Goal: Information Seeking & Learning: Learn about a topic

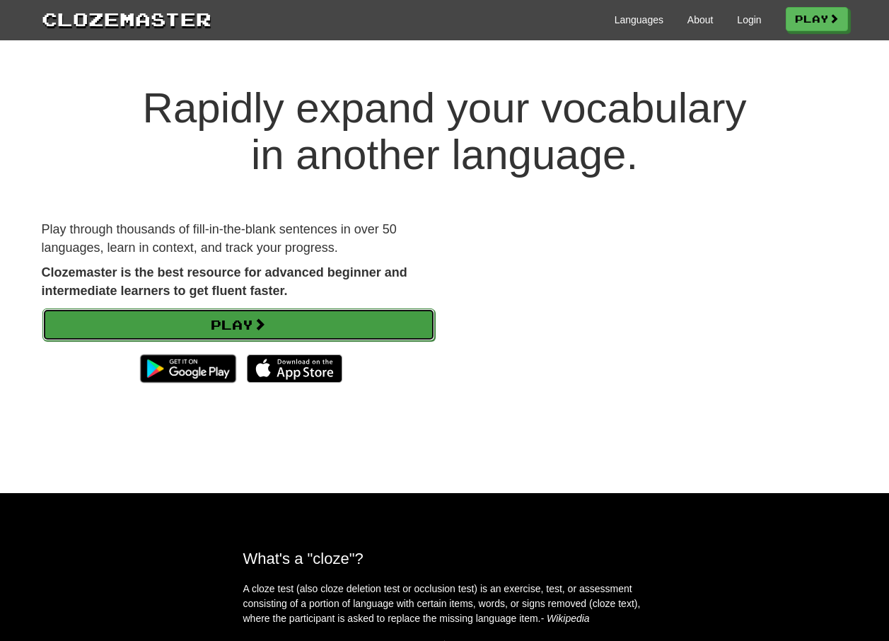
click at [377, 324] on link "Play" at bounding box center [238, 324] width 393 height 33
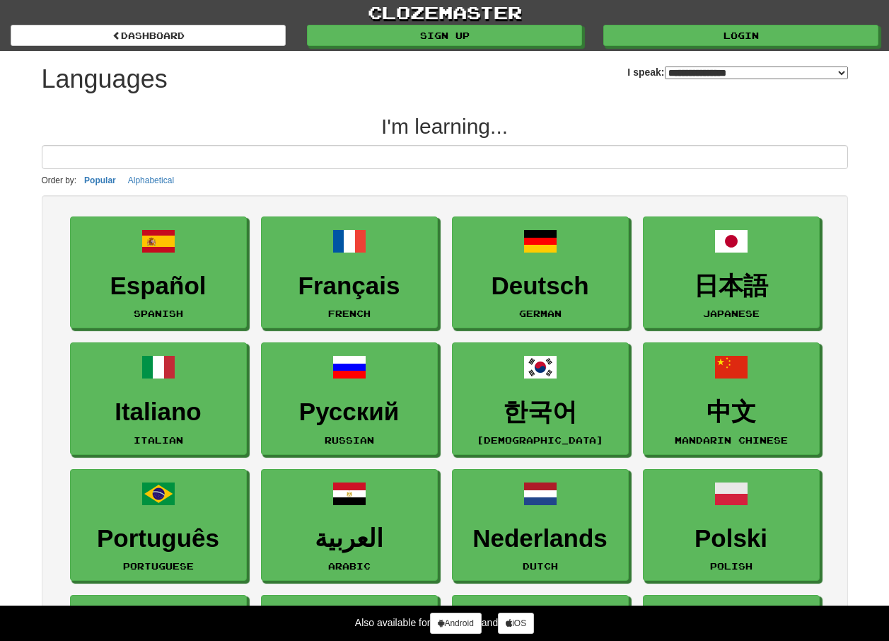
select select "*******"
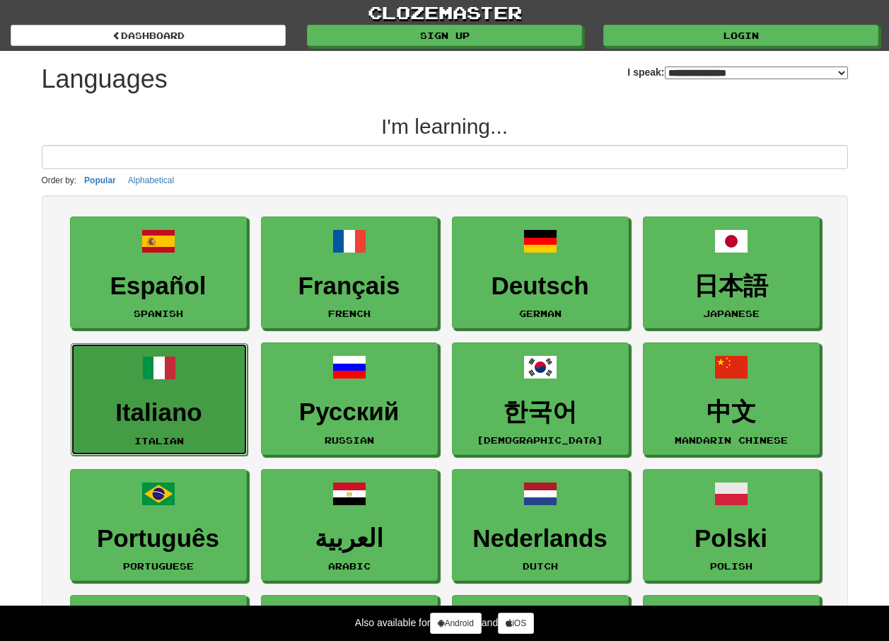
click at [175, 398] on link "Italiano Italian" at bounding box center [159, 399] width 177 height 112
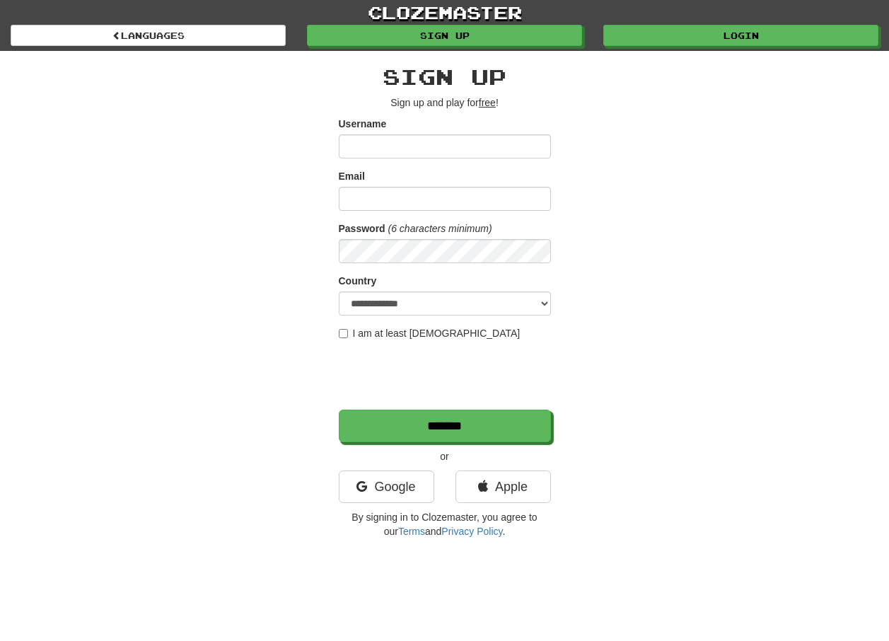
type input "*"
type input "********"
click at [460, 195] on input "Email" at bounding box center [445, 199] width 212 height 24
type input "**********"
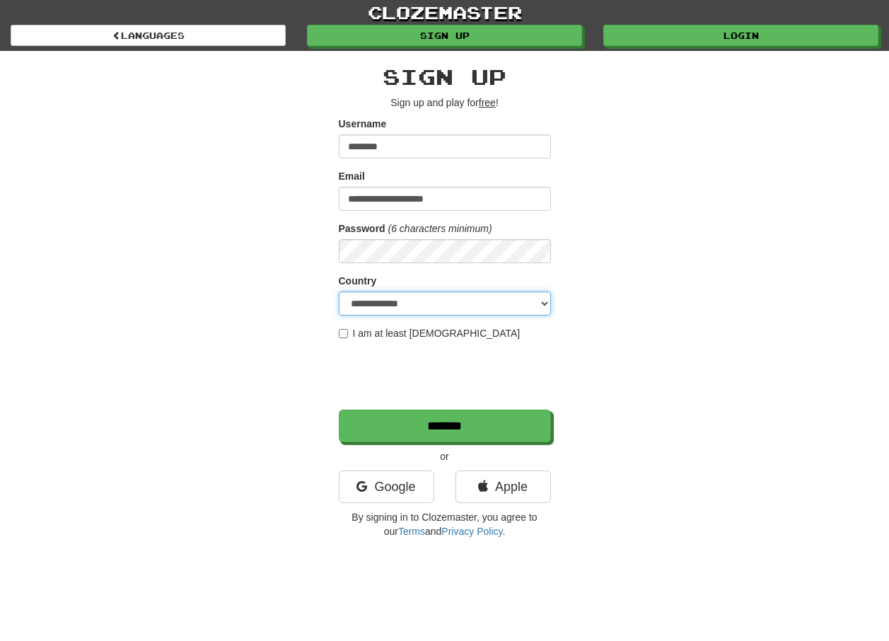
select select "**"
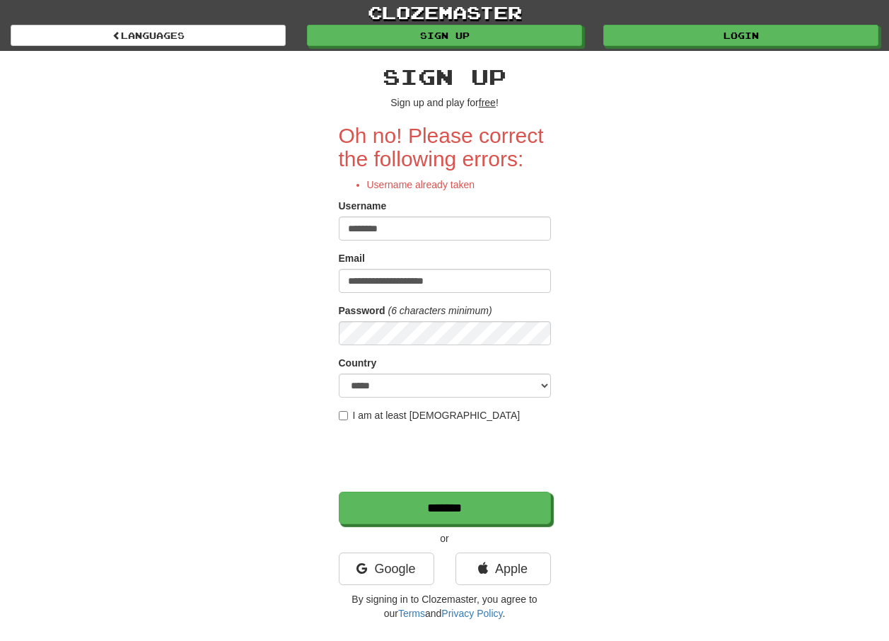
click at [422, 230] on input "********" at bounding box center [445, 228] width 212 height 24
type input "**********"
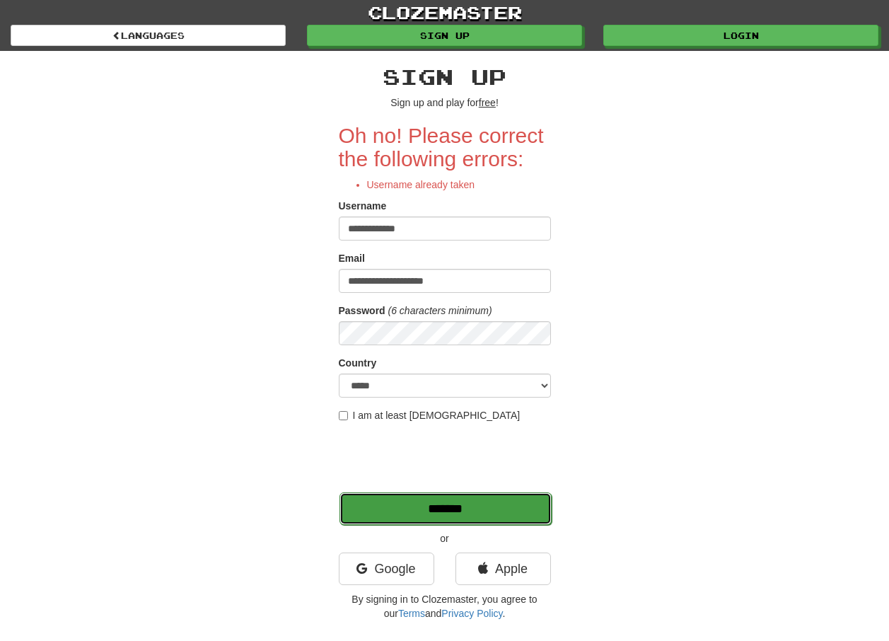
click at [476, 513] on input "*******" at bounding box center [446, 508] width 212 height 33
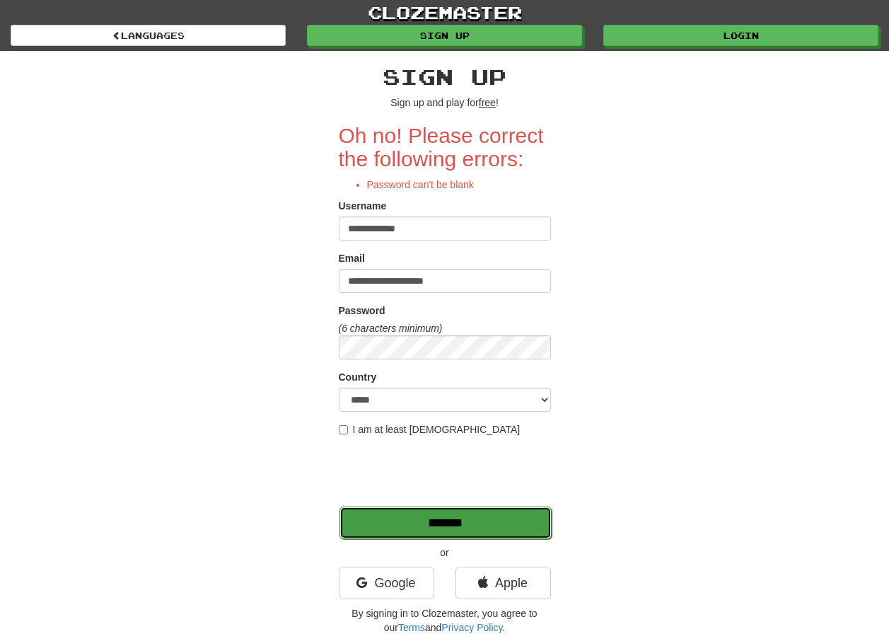
click at [458, 537] on input "*******" at bounding box center [446, 523] width 212 height 33
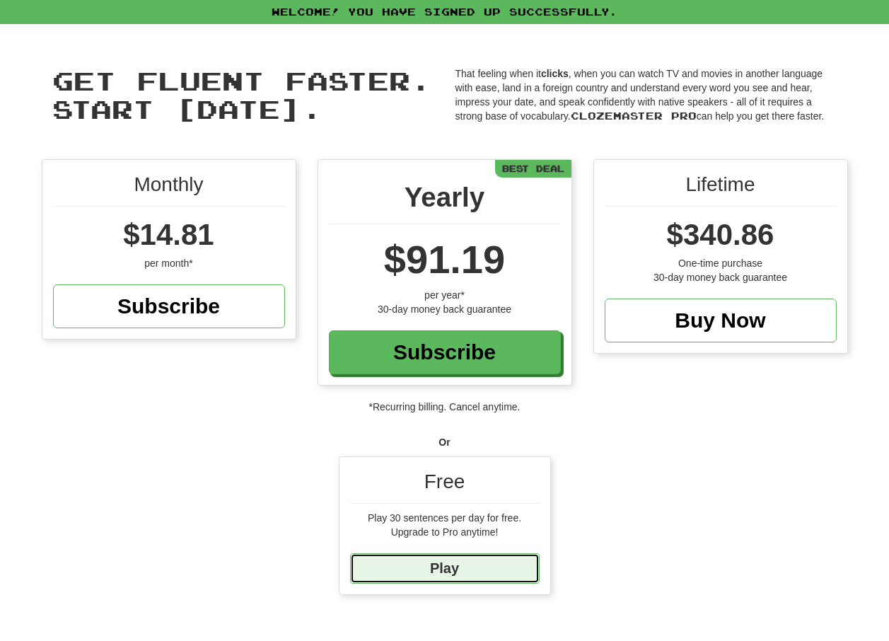
click at [489, 556] on link "Play" at bounding box center [445, 568] width 190 height 30
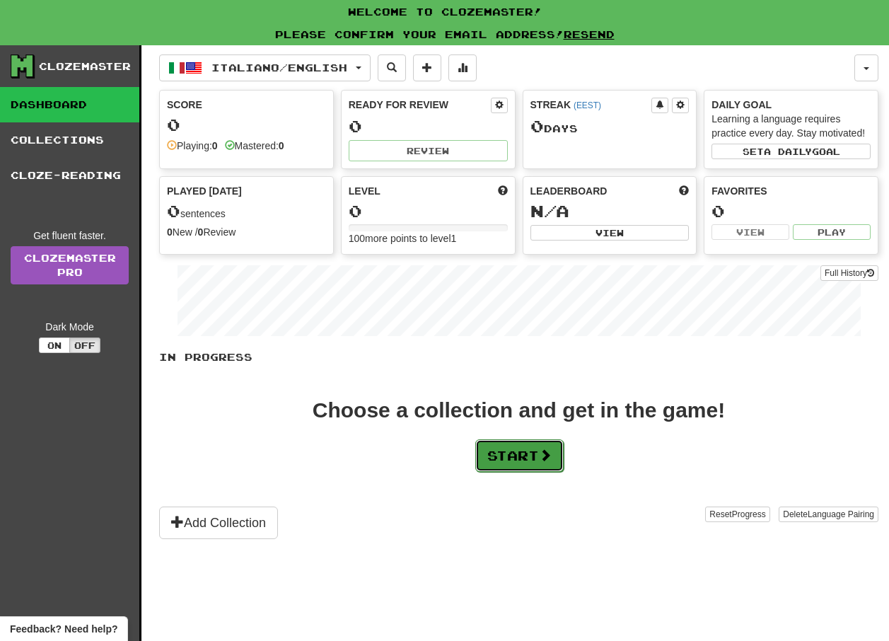
click at [538, 459] on button "Start" at bounding box center [519, 455] width 88 height 33
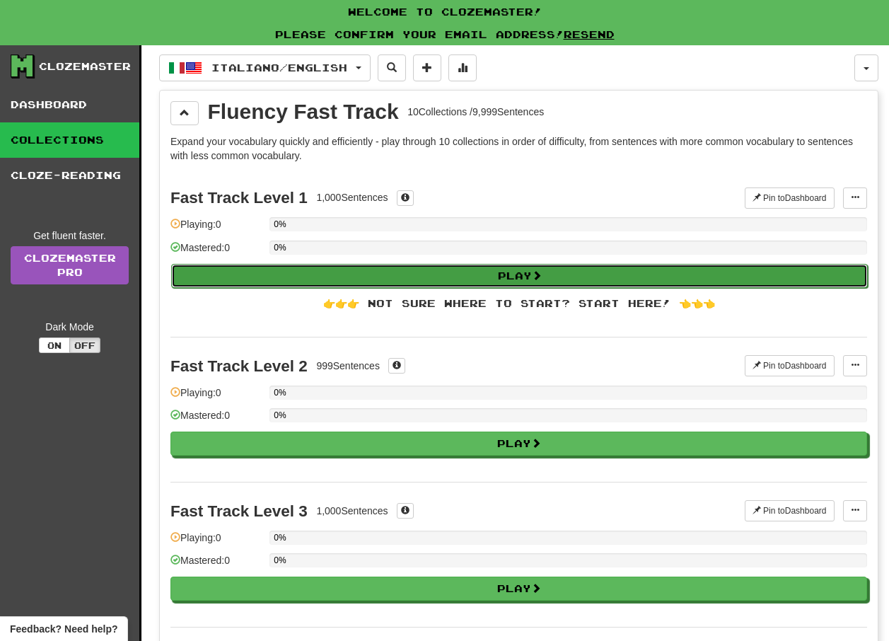
click at [487, 283] on button "Play" at bounding box center [519, 276] width 697 height 24
select select "**"
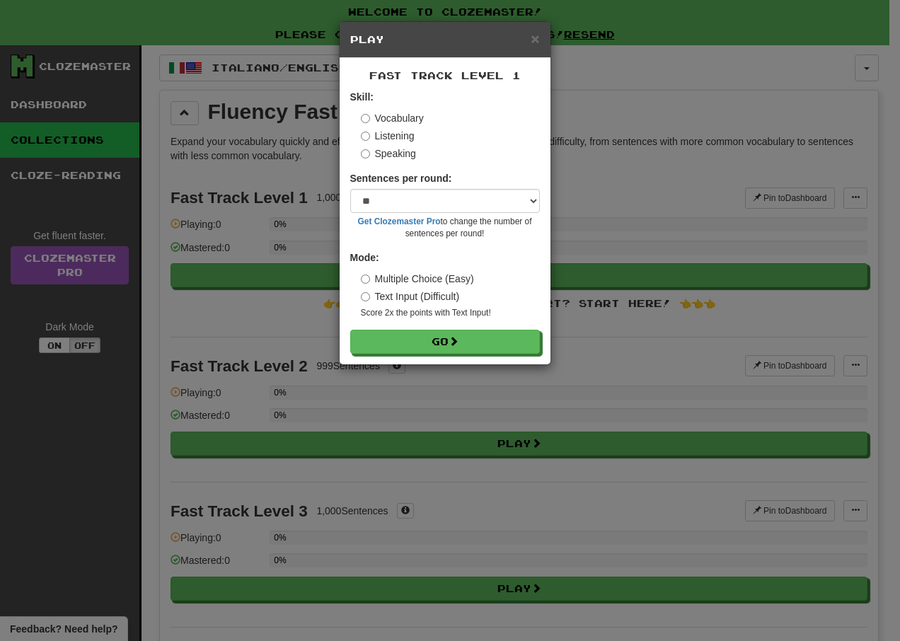
click at [370, 137] on label "Listening" at bounding box center [388, 136] width 54 height 14
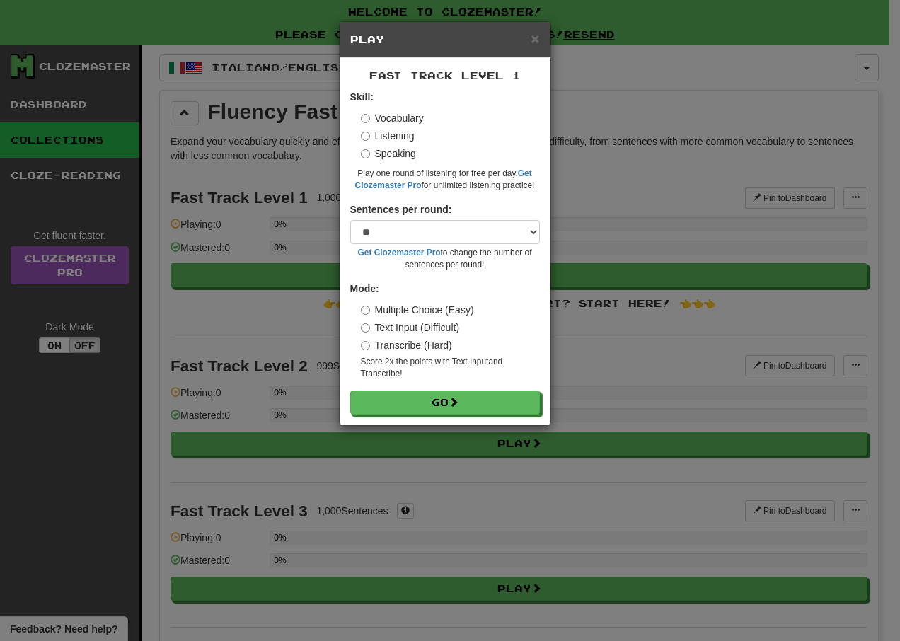
click at [373, 114] on label "Vocabulary" at bounding box center [392, 118] width 63 height 14
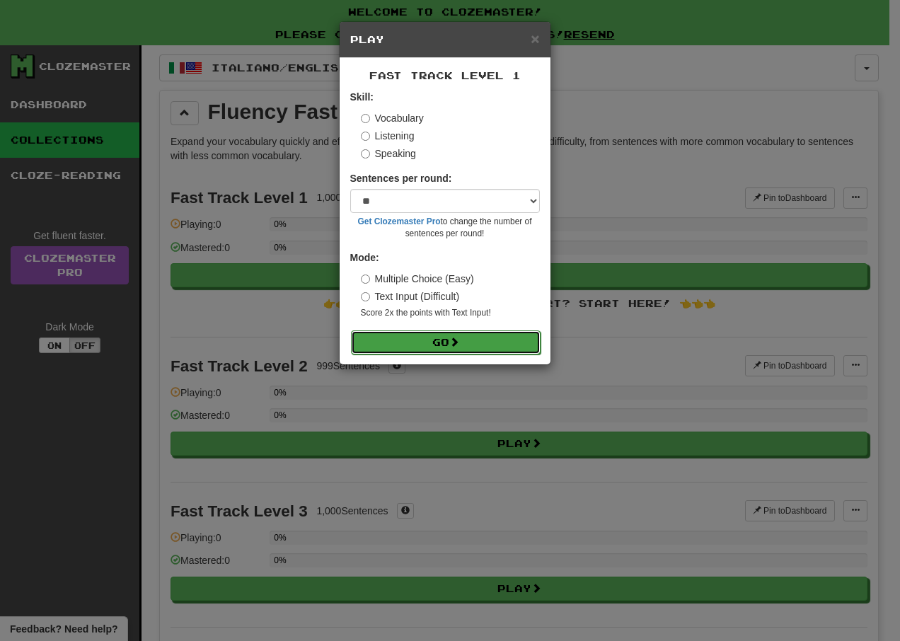
click at [444, 337] on button "Go" at bounding box center [446, 342] width 190 height 24
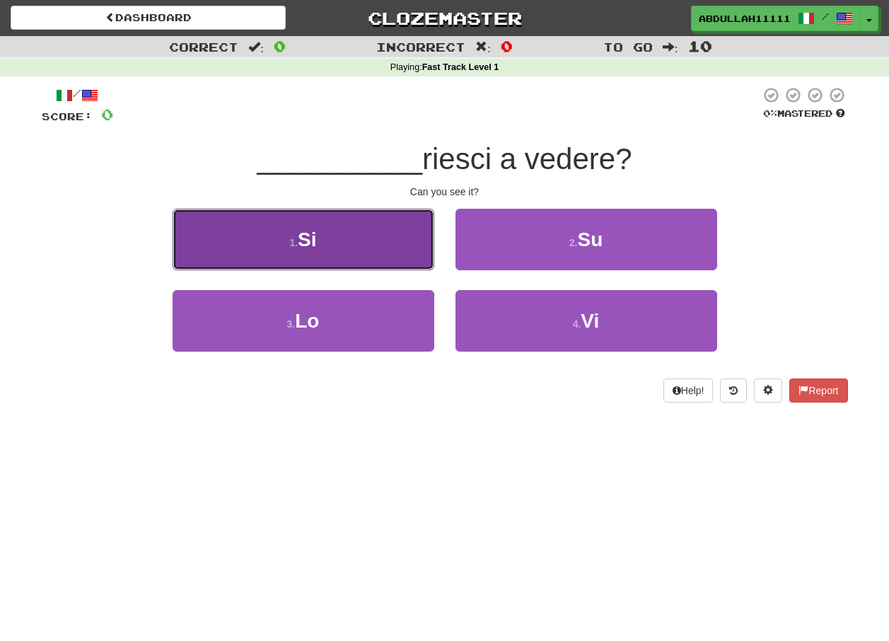
click at [402, 225] on button "1 . Si" at bounding box center [304, 240] width 262 height 62
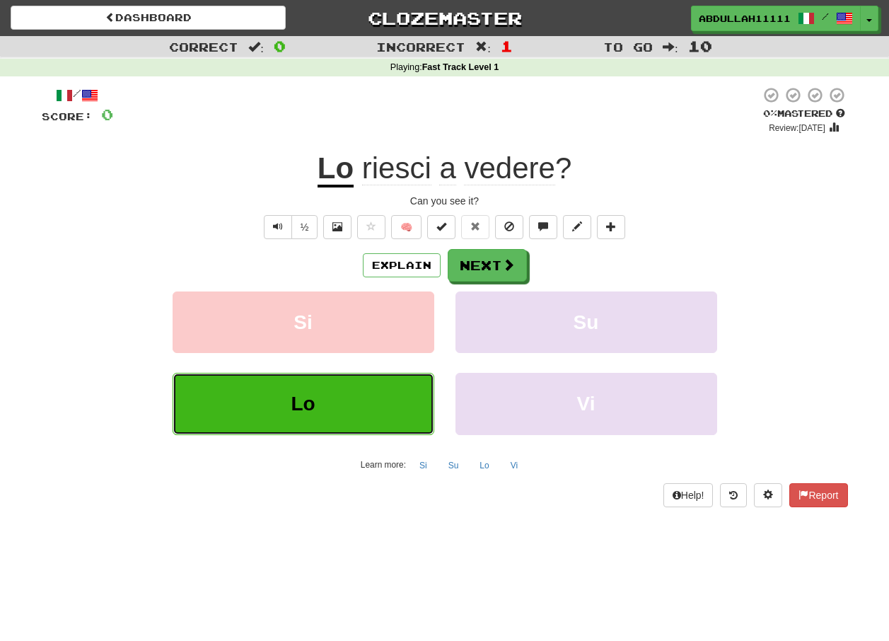
click at [334, 402] on button "Lo" at bounding box center [304, 404] width 262 height 62
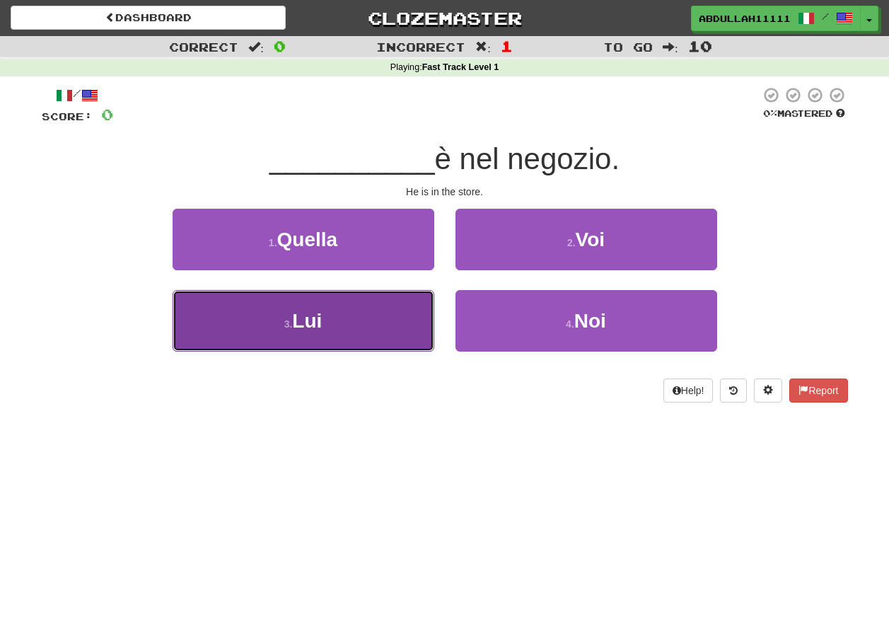
click at [345, 308] on button "3 . Lui" at bounding box center [304, 321] width 262 height 62
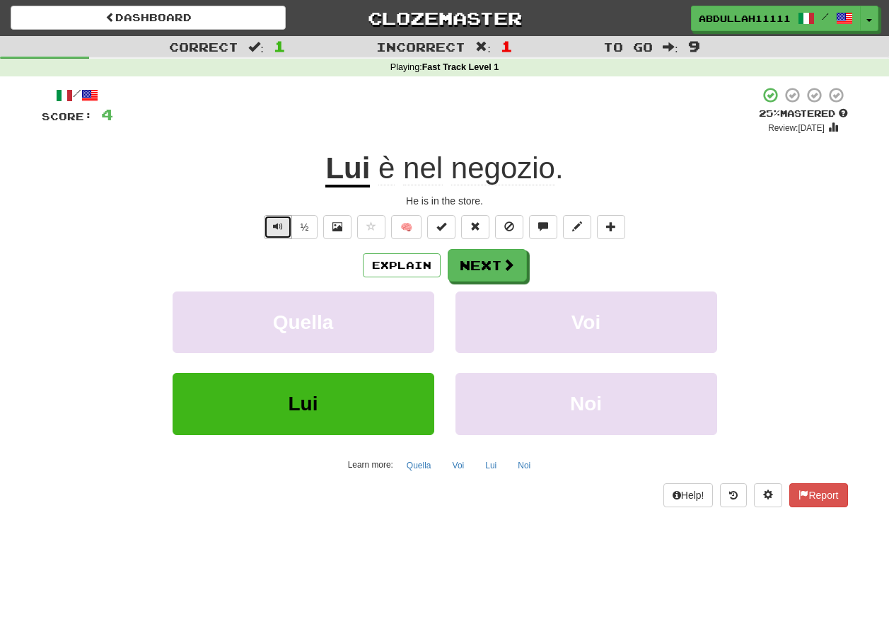
click at [284, 232] on button "Text-to-speech controls" at bounding box center [278, 227] width 28 height 24
click at [298, 232] on button "½" at bounding box center [304, 227] width 27 height 24
click at [277, 232] on button "Text-to-speech controls" at bounding box center [278, 227] width 28 height 24
click at [414, 231] on button "🧠" at bounding box center [406, 227] width 30 height 24
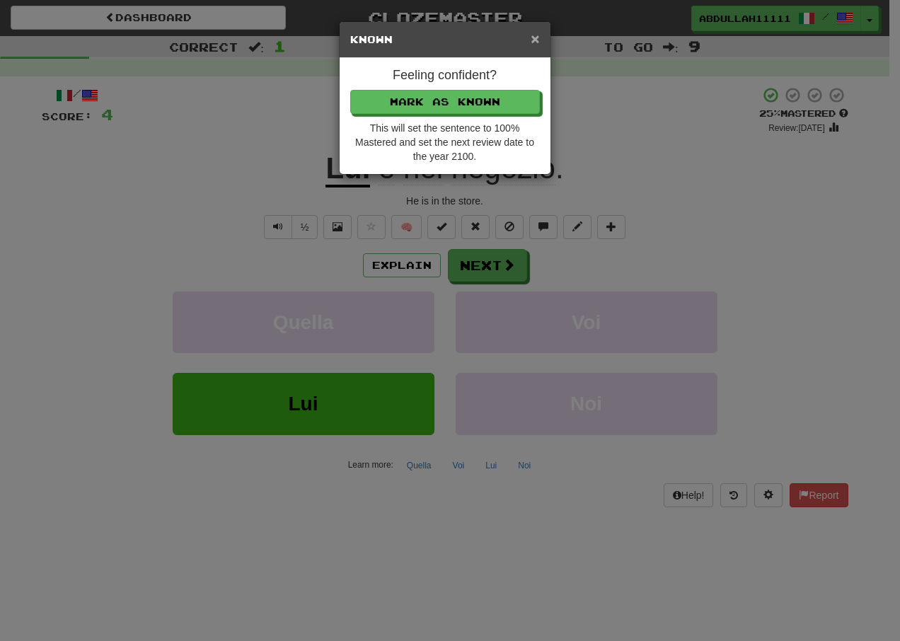
click at [535, 36] on span "×" at bounding box center [535, 38] width 8 height 16
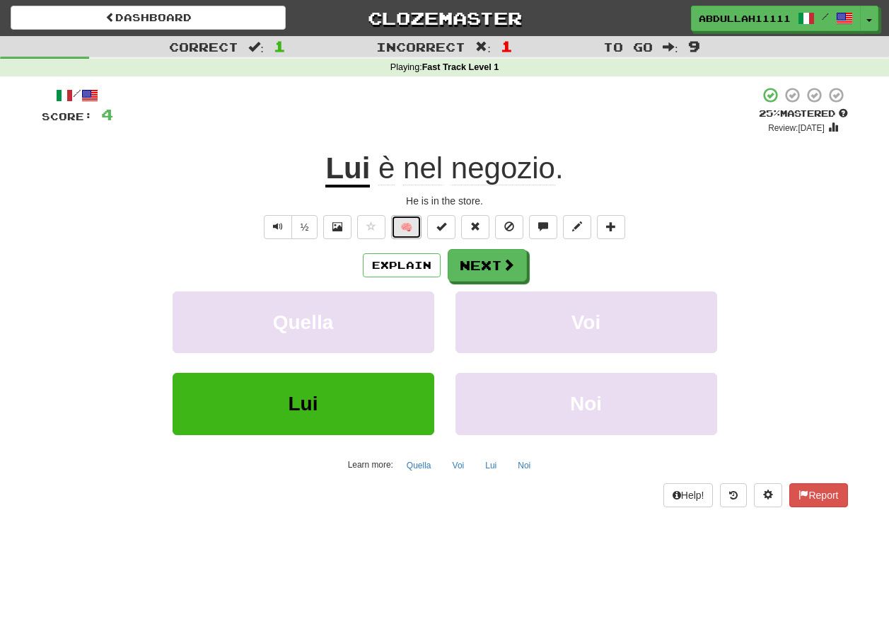
click at [407, 216] on button "🧠" at bounding box center [406, 227] width 30 height 24
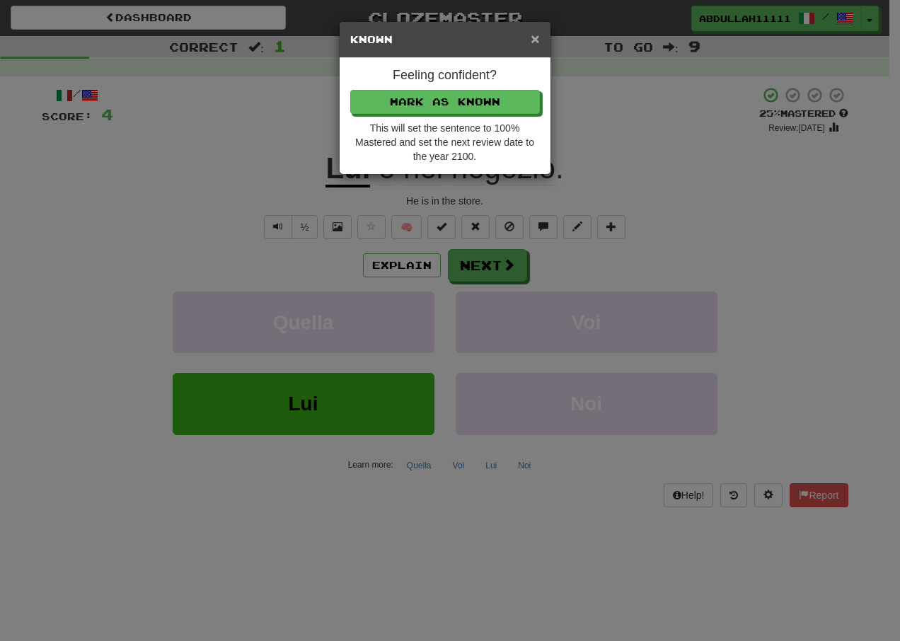
click at [532, 45] on span "×" at bounding box center [535, 38] width 8 height 16
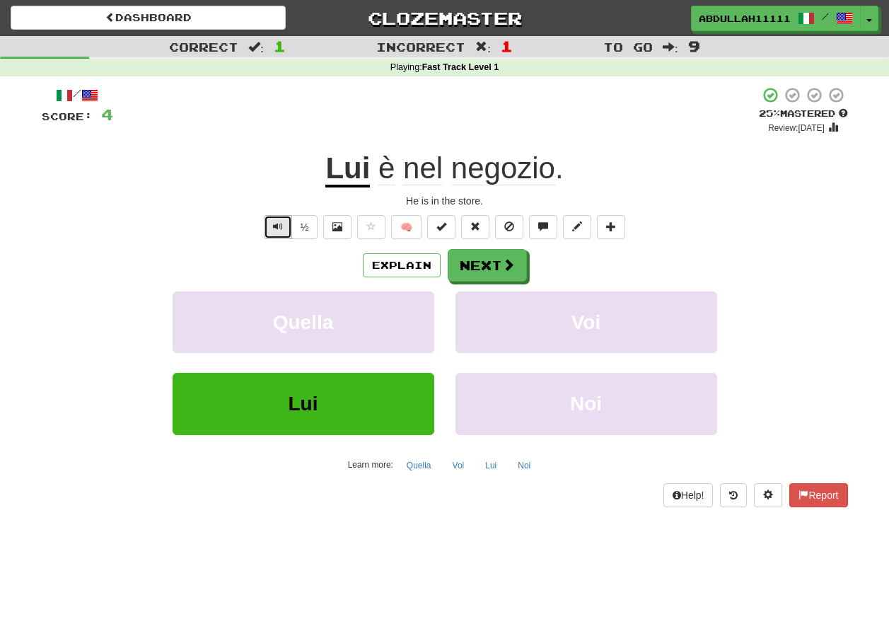
click at [285, 224] on button "Text-to-speech controls" at bounding box center [278, 227] width 28 height 24
click at [465, 267] on button "Next" at bounding box center [488, 266] width 79 height 33
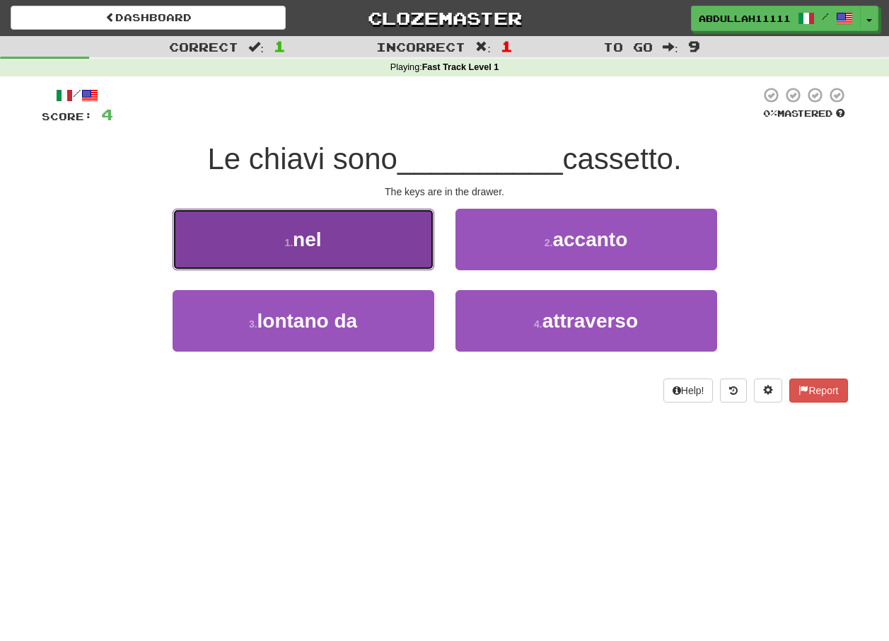
click at [317, 231] on span "nel" at bounding box center [307, 240] width 28 height 22
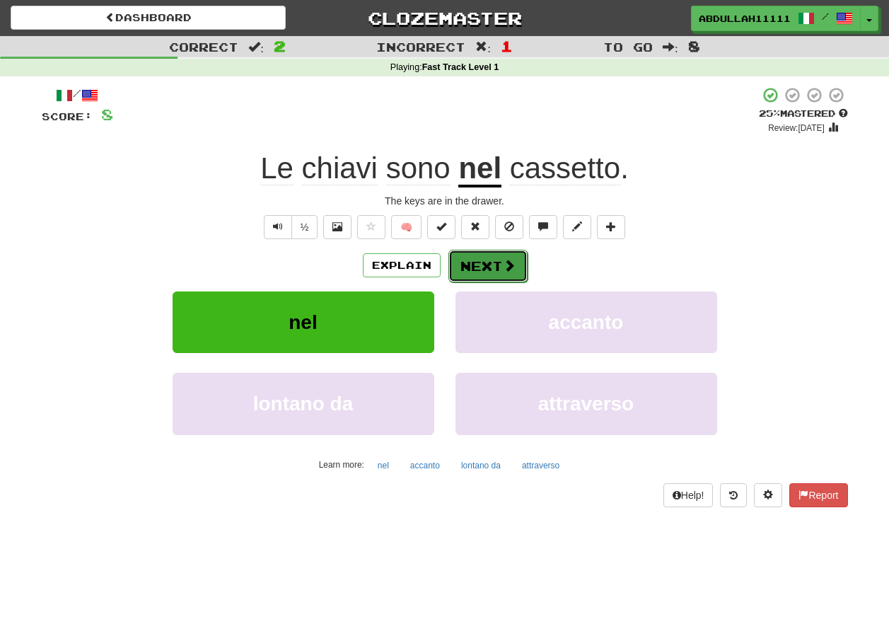
click at [489, 262] on button "Next" at bounding box center [488, 266] width 79 height 33
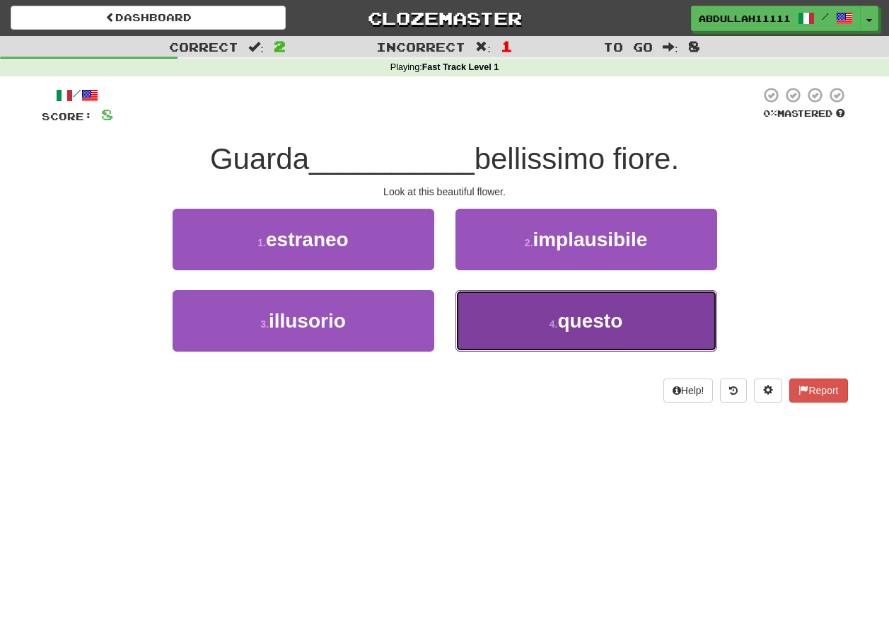
click at [590, 300] on button "4 . questo" at bounding box center [587, 321] width 262 height 62
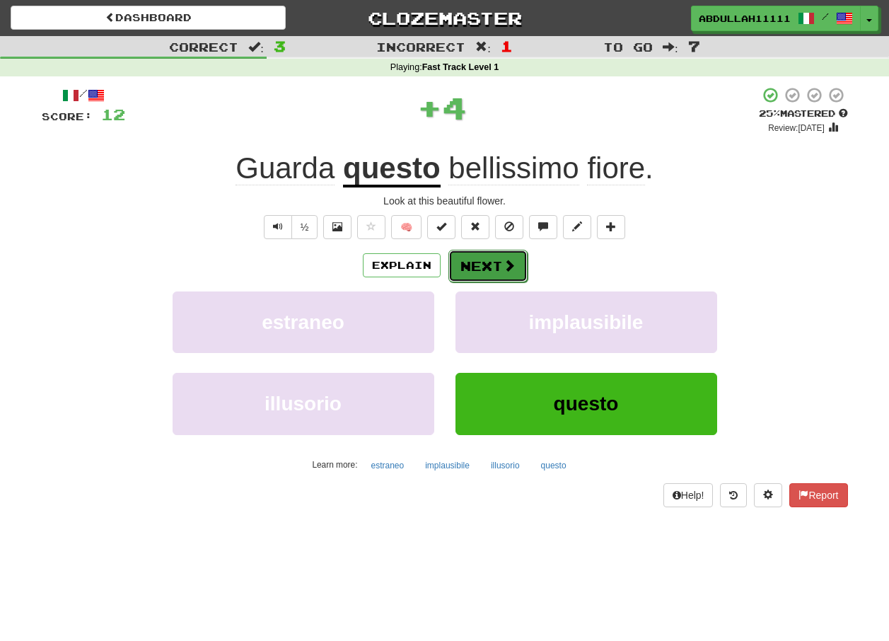
click at [490, 257] on button "Next" at bounding box center [488, 266] width 79 height 33
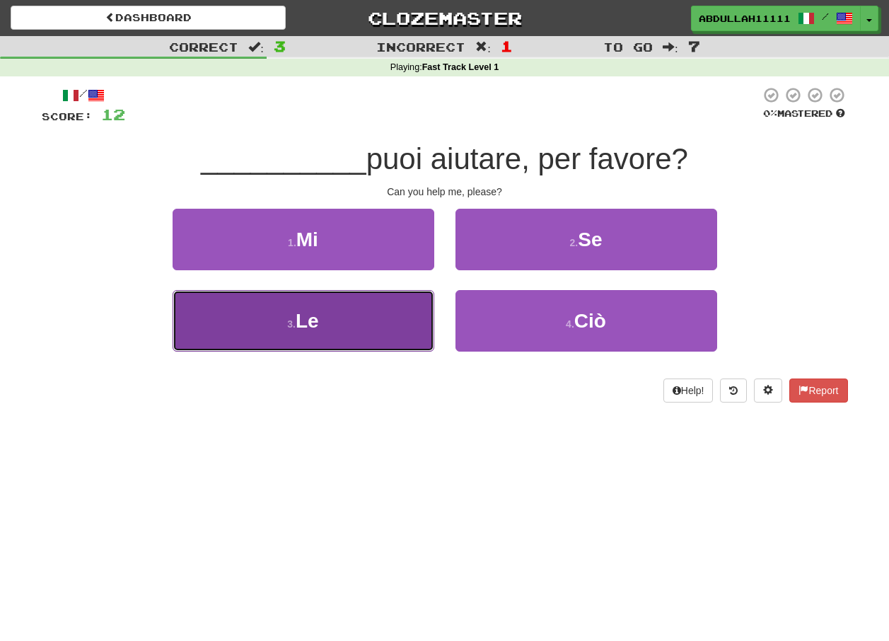
click at [371, 308] on button "3 . Le" at bounding box center [304, 321] width 262 height 62
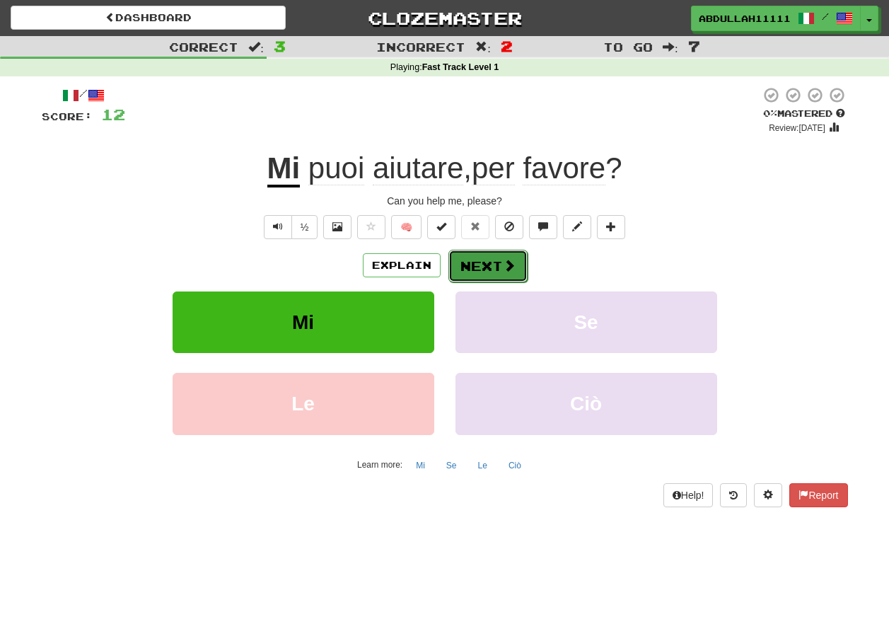
click at [483, 262] on button "Next" at bounding box center [488, 266] width 79 height 33
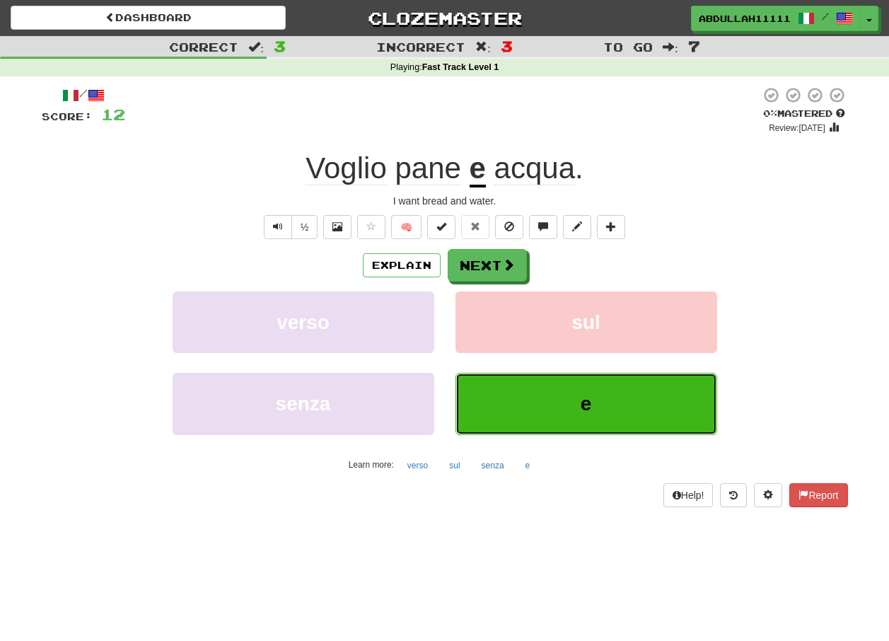
click at [516, 386] on button "e" at bounding box center [587, 404] width 262 height 62
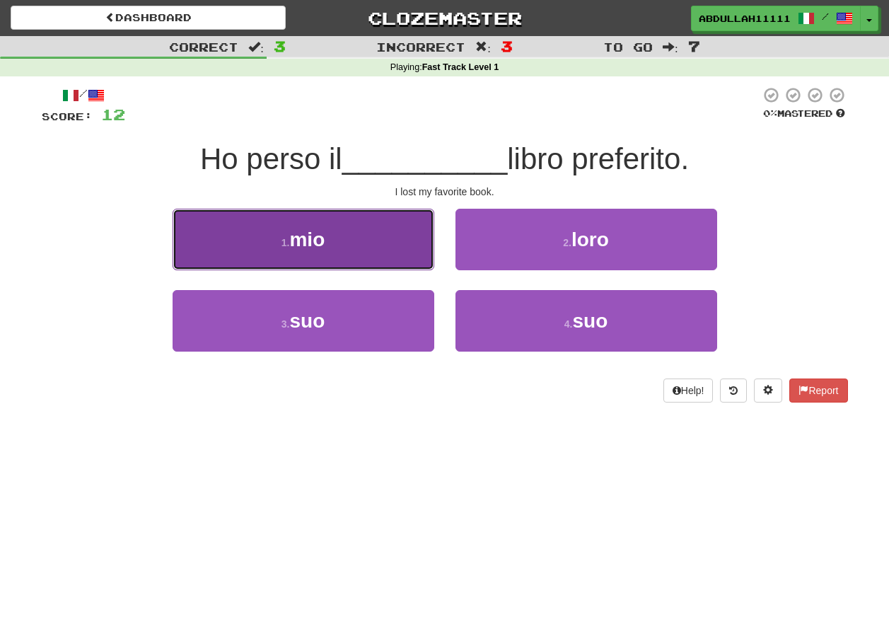
click at [424, 241] on button "1 . mio" at bounding box center [304, 240] width 262 height 62
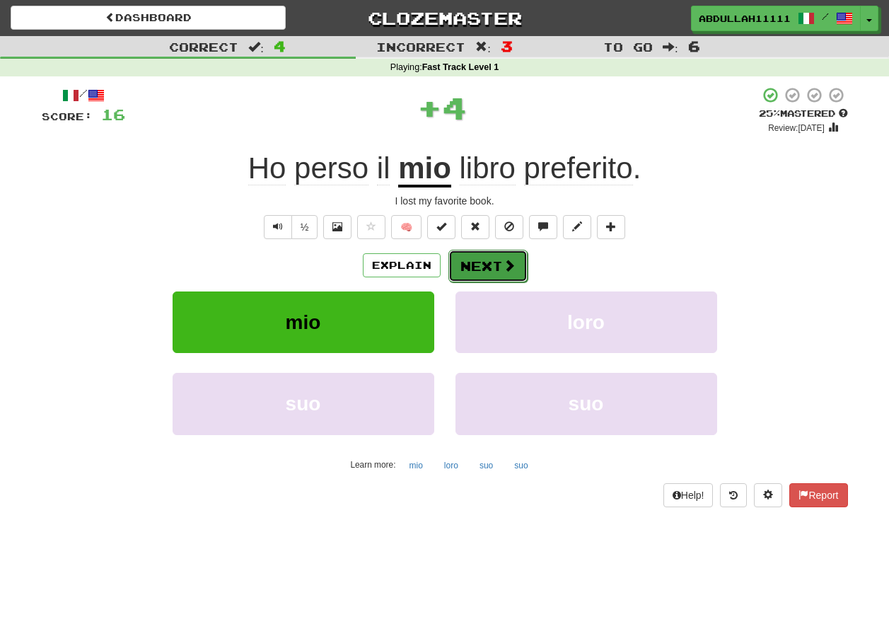
click at [485, 272] on button "Next" at bounding box center [488, 266] width 79 height 33
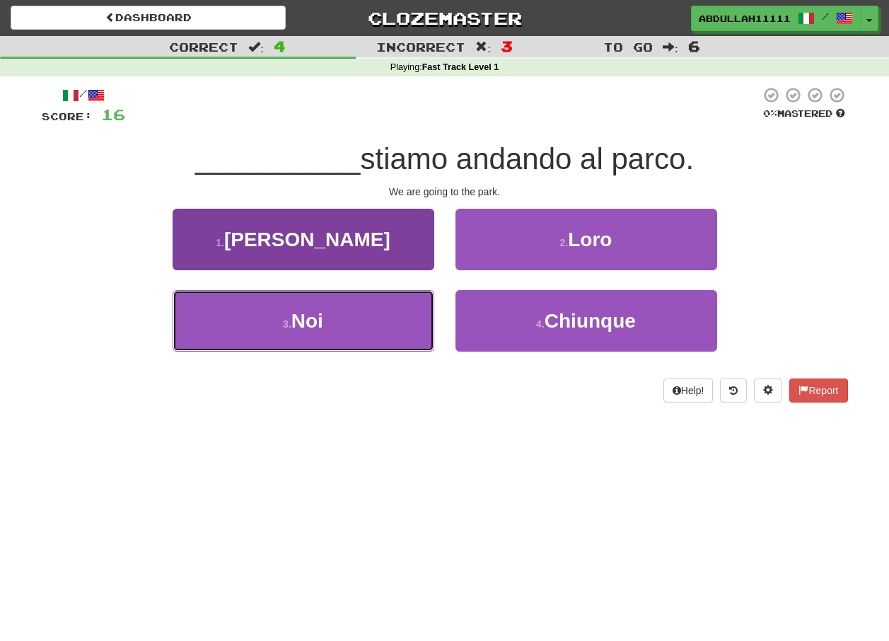
drag, startPoint x: 378, startPoint y: 313, endPoint x: 357, endPoint y: 318, distance: 21.8
click at [357, 318] on button "3 . Noi" at bounding box center [304, 321] width 262 height 62
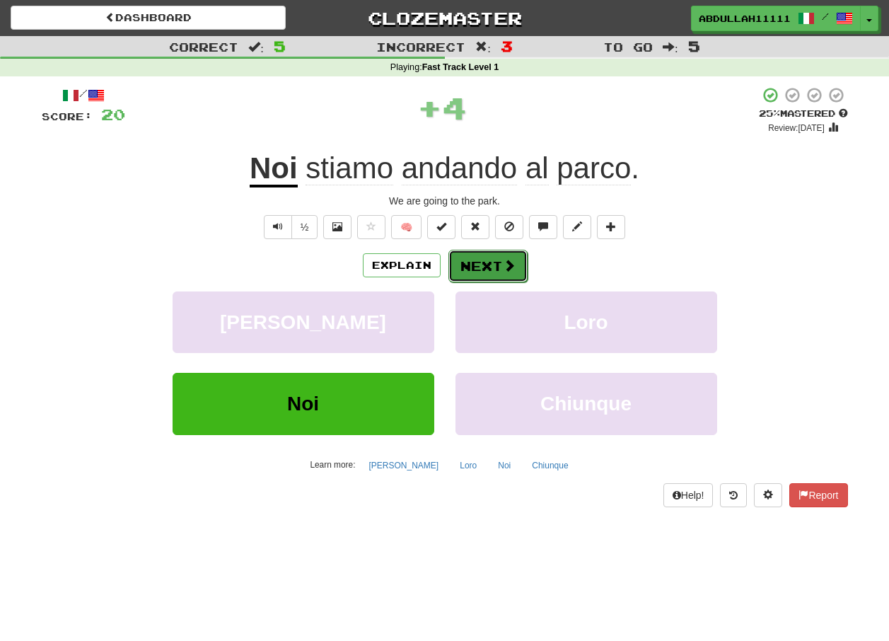
click at [482, 268] on button "Next" at bounding box center [488, 266] width 79 height 33
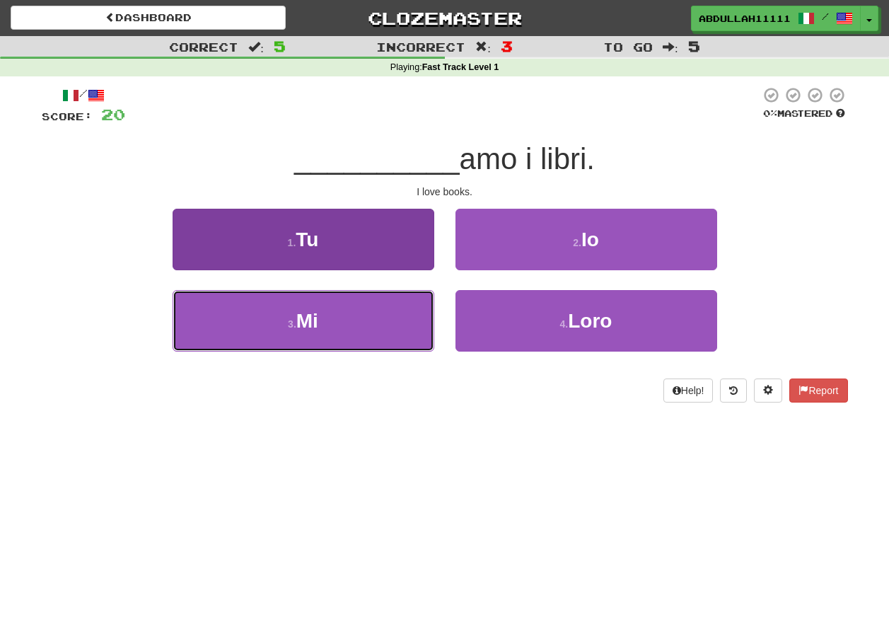
click at [400, 310] on button "3 . Mi" at bounding box center [304, 321] width 262 height 62
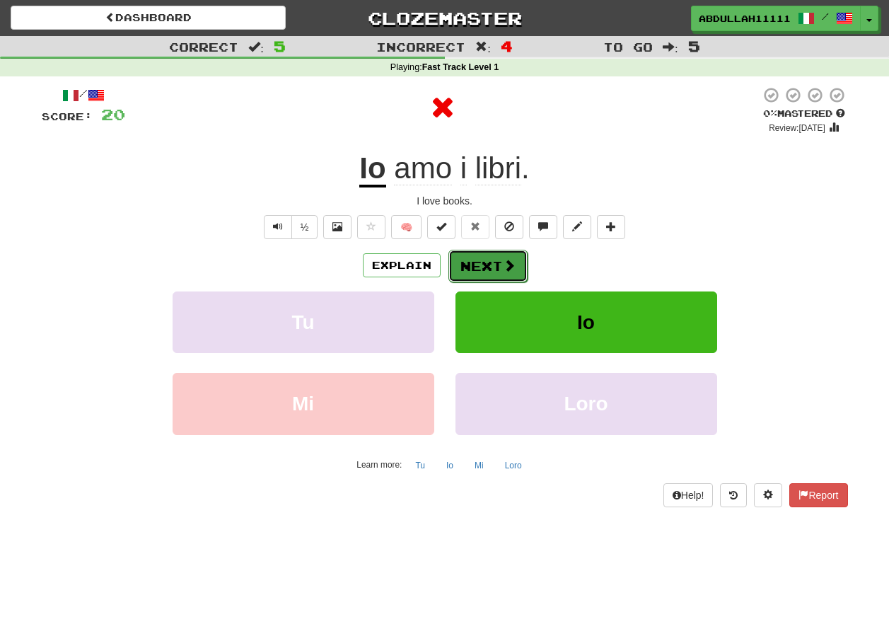
click at [498, 261] on button "Next" at bounding box center [488, 266] width 79 height 33
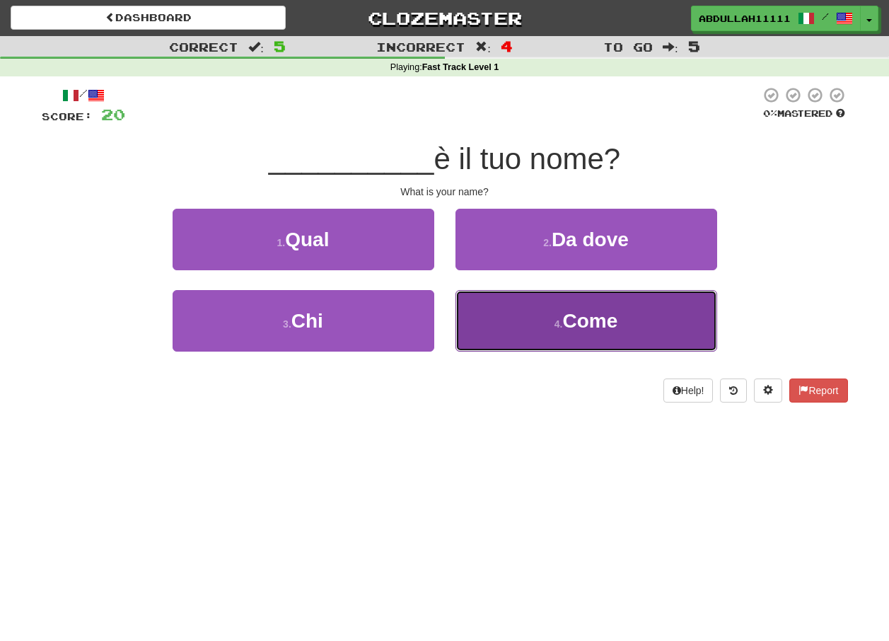
click at [545, 306] on button "4 . Come" at bounding box center [587, 321] width 262 height 62
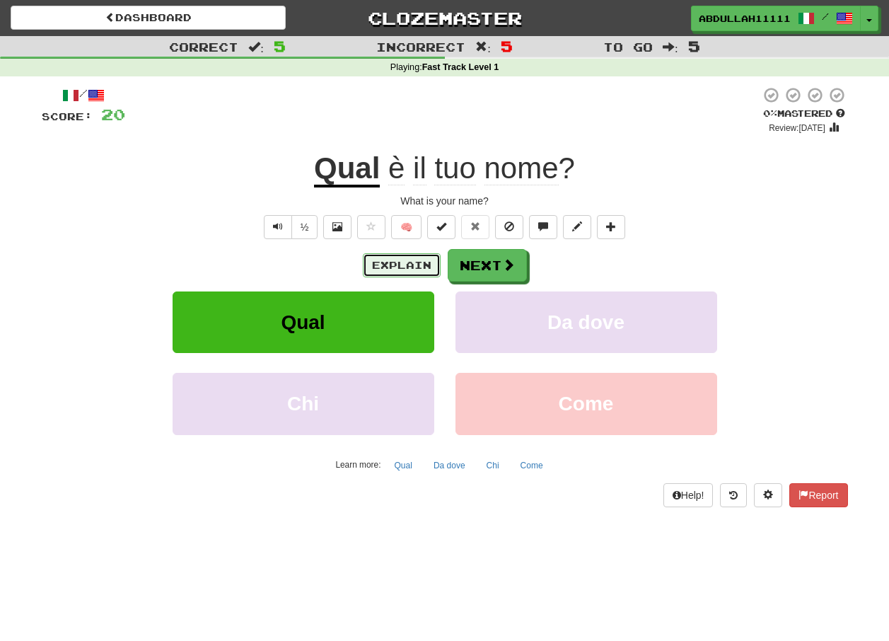
click at [431, 270] on button "Explain" at bounding box center [402, 265] width 78 height 24
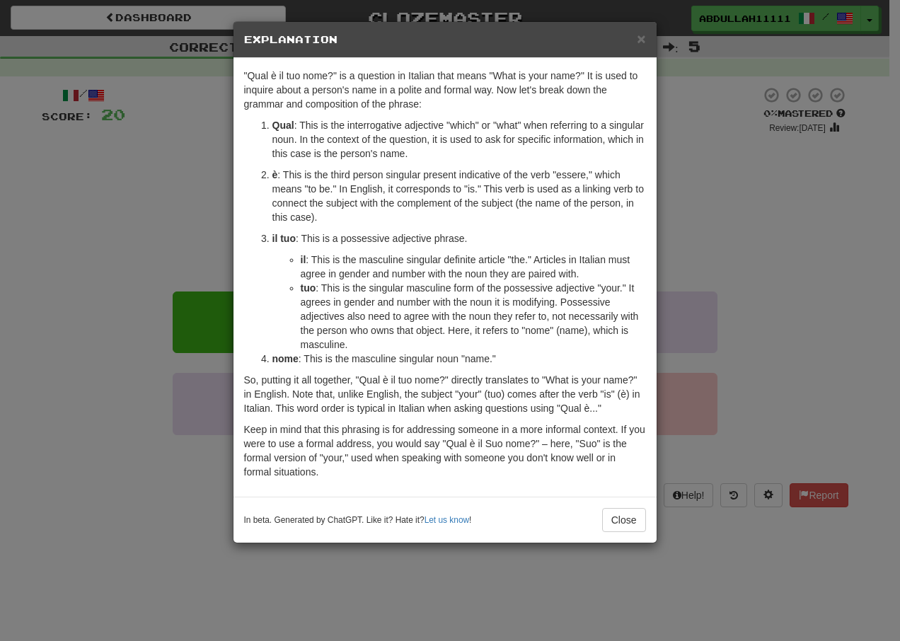
click at [642, 49] on div "× Explanation" at bounding box center [444, 40] width 423 height 36
click at [640, 40] on span "×" at bounding box center [641, 38] width 8 height 16
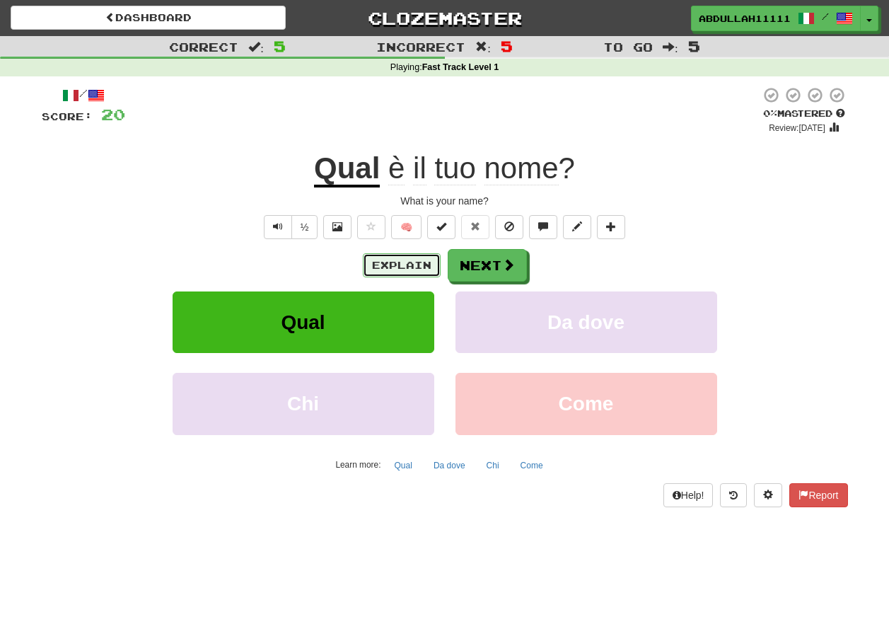
click at [399, 275] on button "Explain" at bounding box center [402, 265] width 78 height 24
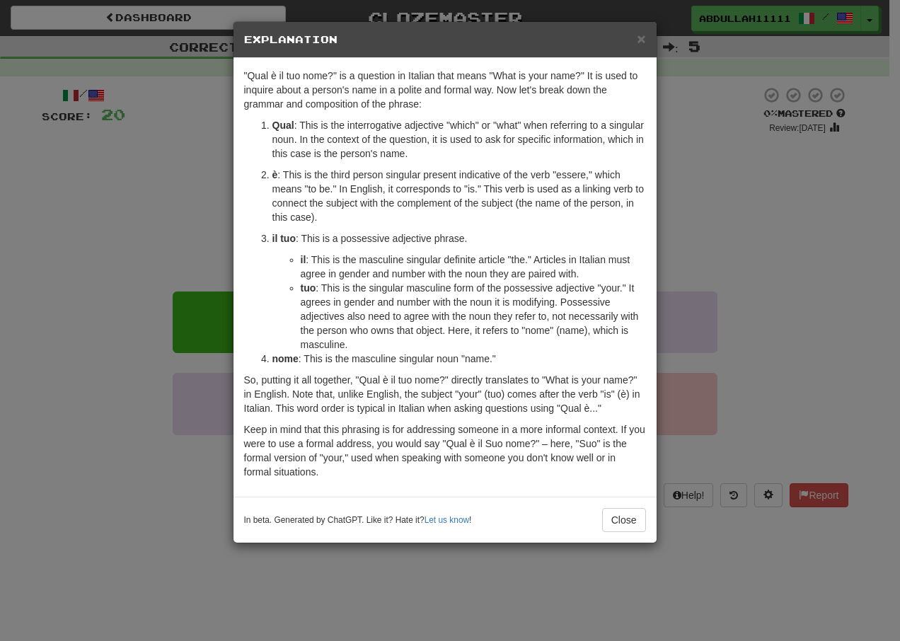
click at [649, 35] on div "× Explanation" at bounding box center [444, 40] width 423 height 36
click at [637, 37] on span "×" at bounding box center [641, 38] width 8 height 16
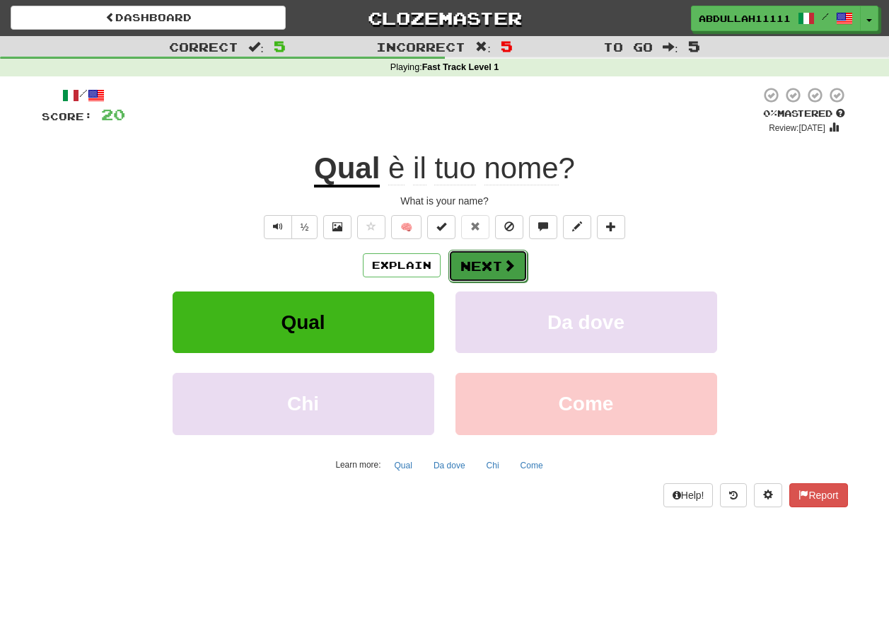
click at [511, 267] on span at bounding box center [509, 265] width 13 height 13
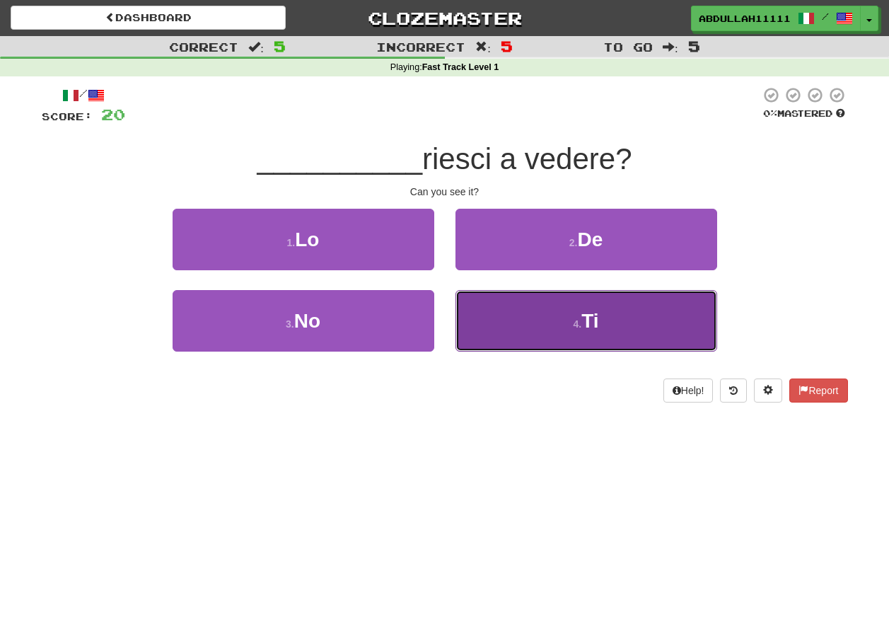
click at [536, 324] on button "4 . Ti" at bounding box center [587, 321] width 262 height 62
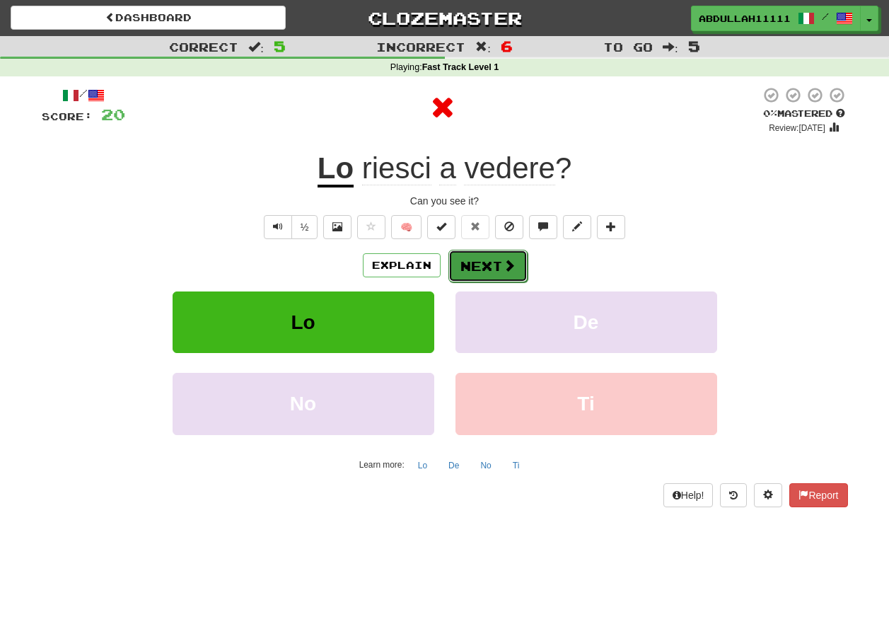
click at [494, 262] on button "Next" at bounding box center [488, 266] width 79 height 33
